Goal: Task Accomplishment & Management: Manage account settings

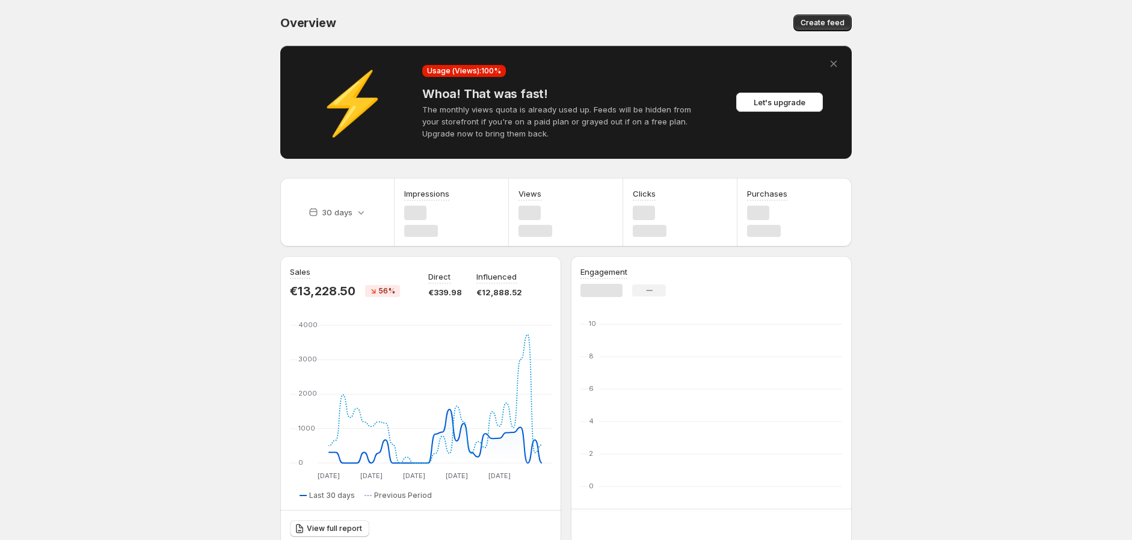
drag, startPoint x: 0, startPoint y: 0, endPoint x: 858, endPoint y: 165, distance: 873.8
click at [979, 157] on body "Home Feeds Videos Subscription Settings Overview. This page is ready Overview C…" at bounding box center [566, 270] width 1132 height 540
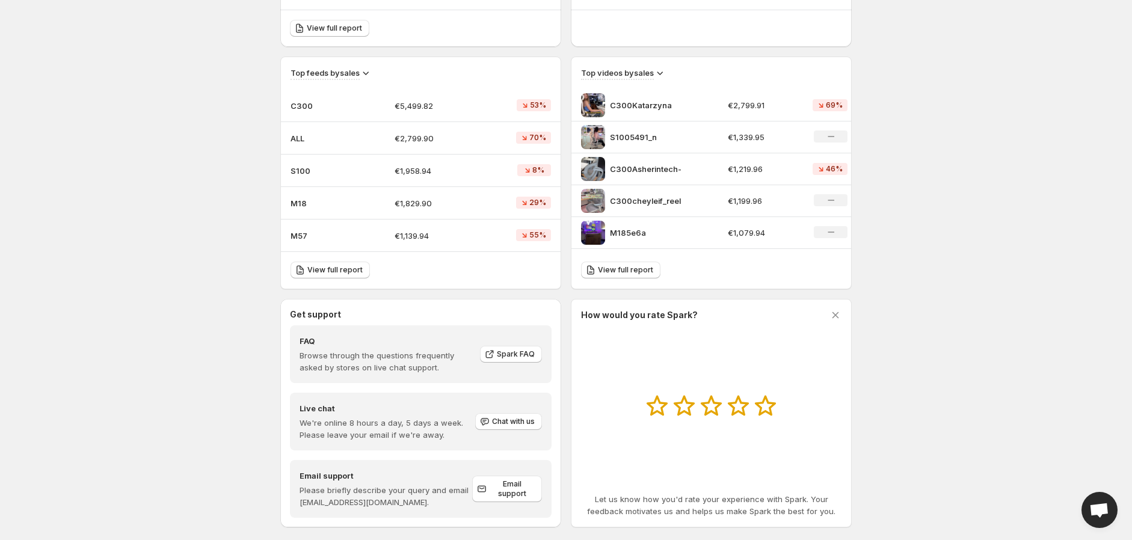
scroll to position [517, 0]
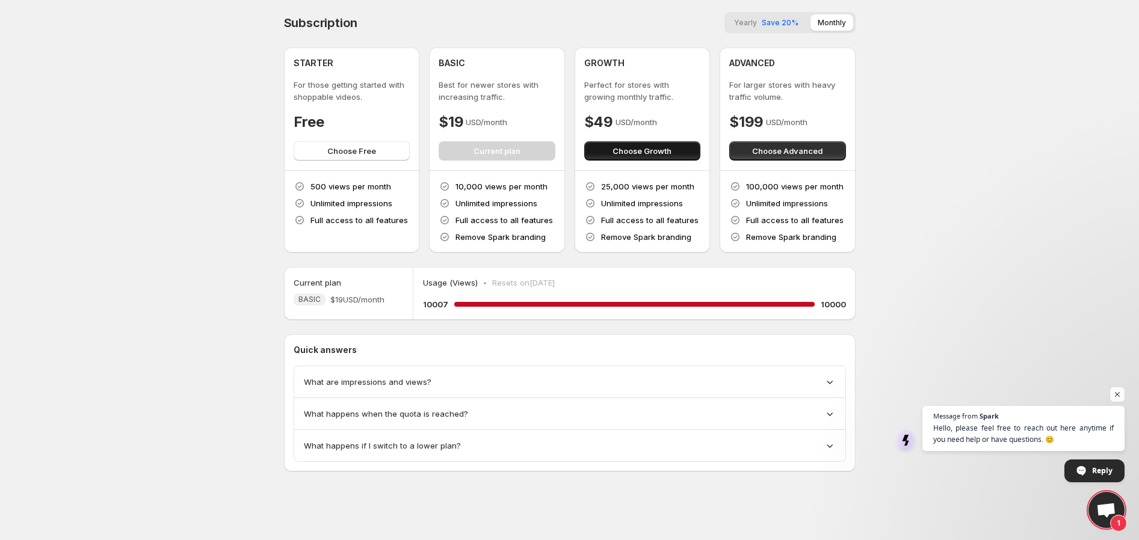
click at [634, 153] on span "Choose Growth" at bounding box center [642, 151] width 59 height 12
